Goal: Task Accomplishment & Management: Use online tool/utility

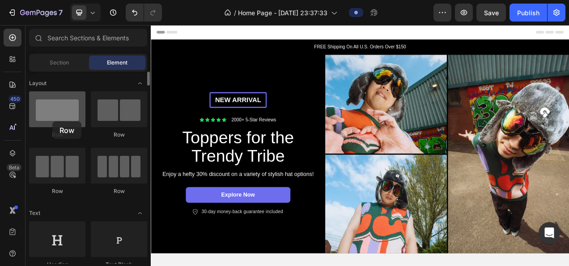
click at [52, 121] on div at bounding box center [57, 109] width 56 height 36
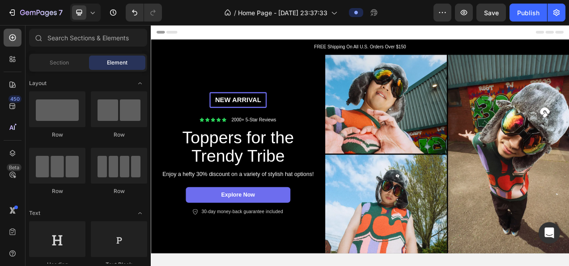
click at [12, 39] on icon at bounding box center [12, 37] width 9 height 9
click at [11, 56] on icon at bounding box center [11, 57] width 3 height 3
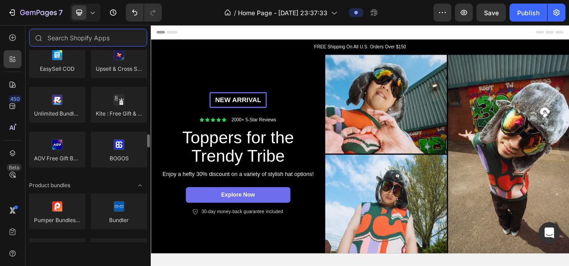
scroll to position [581, 0]
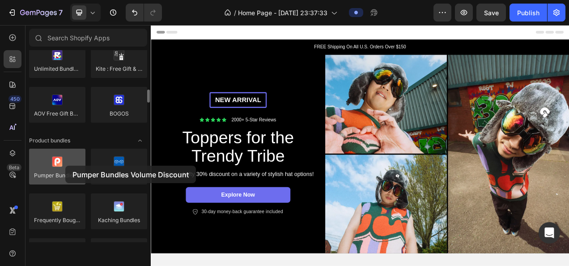
click at [65, 165] on div at bounding box center [57, 166] width 56 height 36
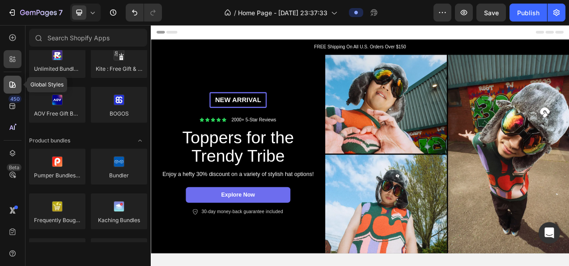
click at [15, 78] on div at bounding box center [13, 85] width 18 height 18
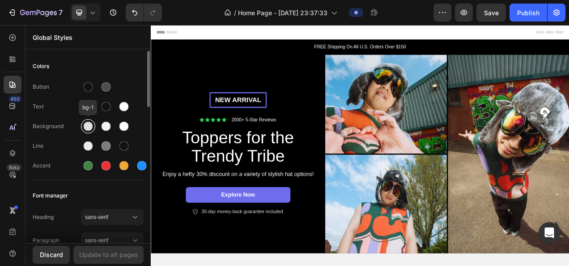
click at [89, 125] on div at bounding box center [88, 126] width 9 height 9
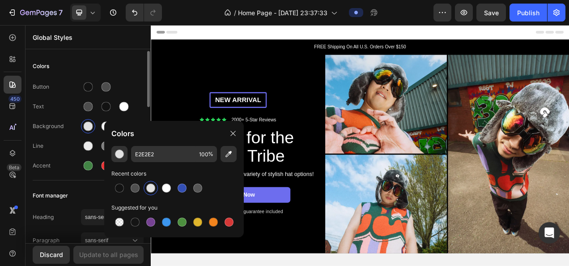
click at [131, 67] on div "Colors" at bounding box center [88, 66] width 111 height 16
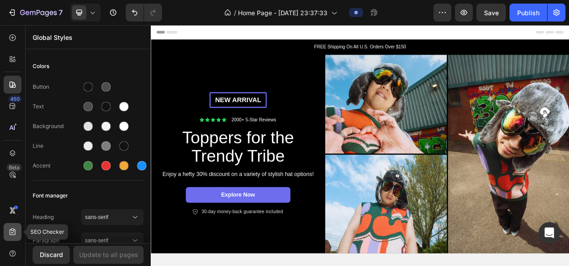
click at [7, 227] on div at bounding box center [13, 232] width 18 height 18
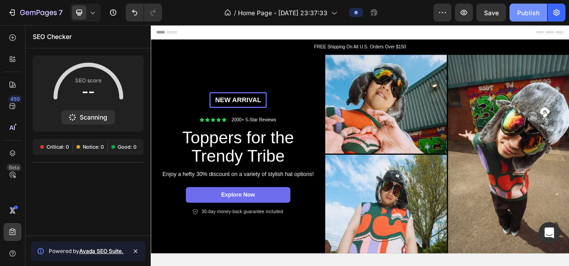
click at [524, 13] on div "Publish" at bounding box center [528, 12] width 22 height 9
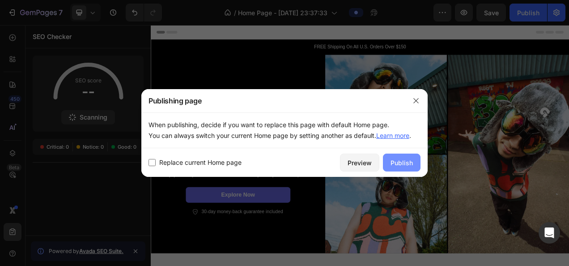
click at [390, 165] on button "Publish" at bounding box center [402, 162] width 38 height 18
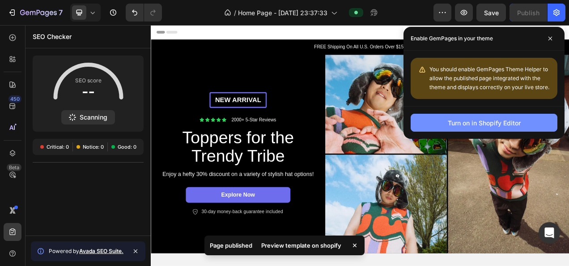
click at [453, 118] on div "Turn on in Shopify Editor" at bounding box center [484, 122] width 73 height 9
